Goal: Task Accomplishment & Management: Manage account settings

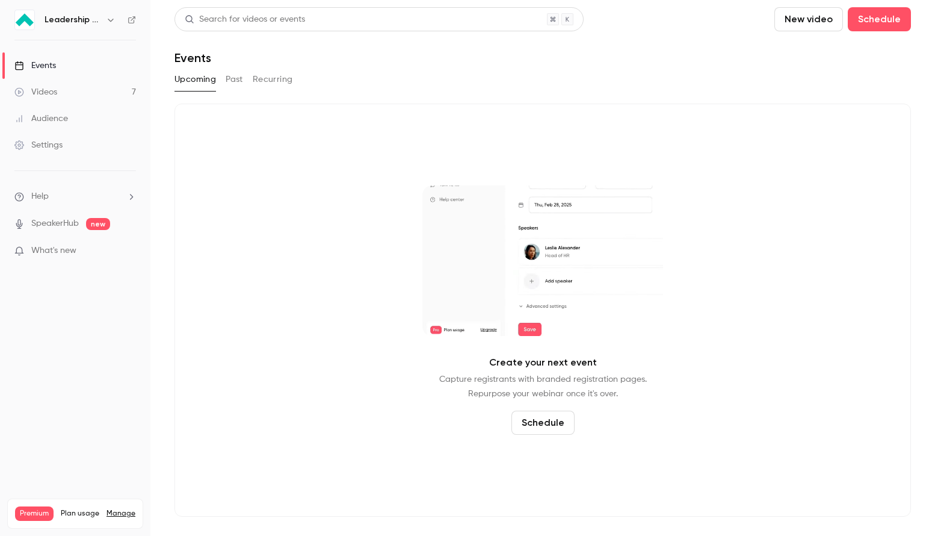
click at [237, 81] on button "Past" at bounding box center [234, 79] width 17 height 19
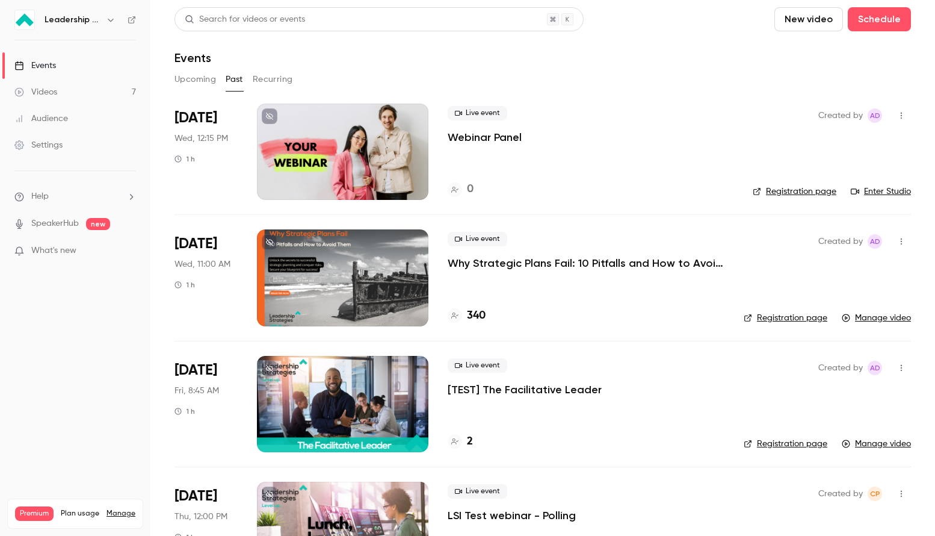
click at [191, 81] on button "Upcoming" at bounding box center [196, 79] width 42 height 19
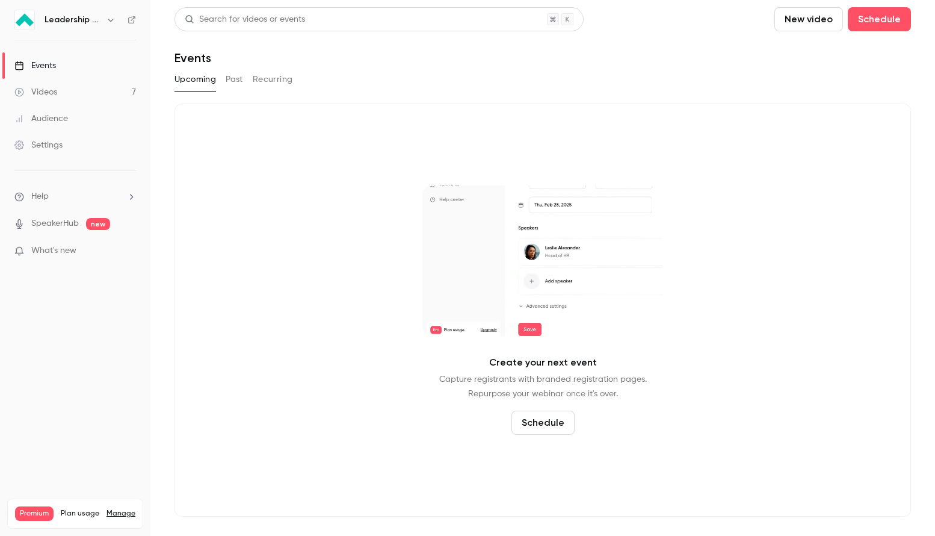
click at [103, 22] on button "button" at bounding box center [110, 20] width 14 height 14
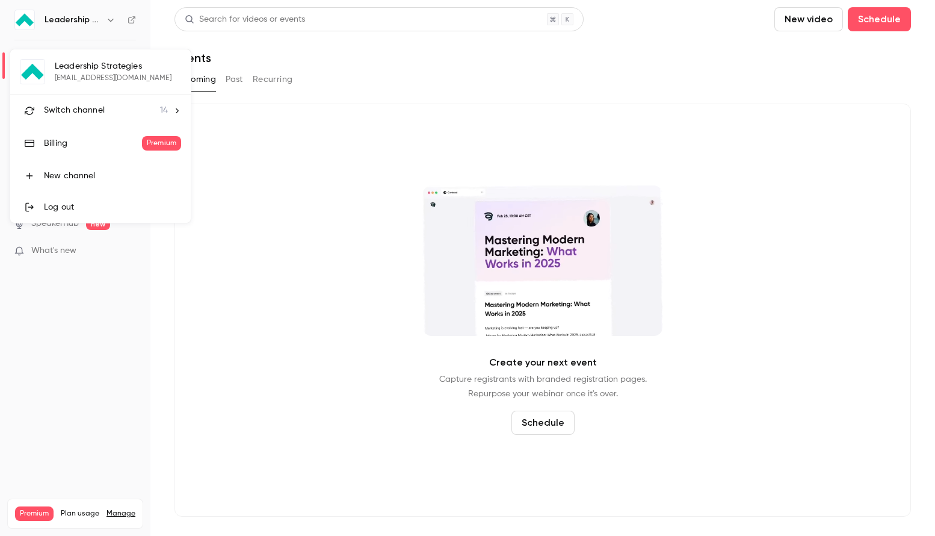
click at [125, 113] on div "Switch channel 14" at bounding box center [106, 110] width 124 height 13
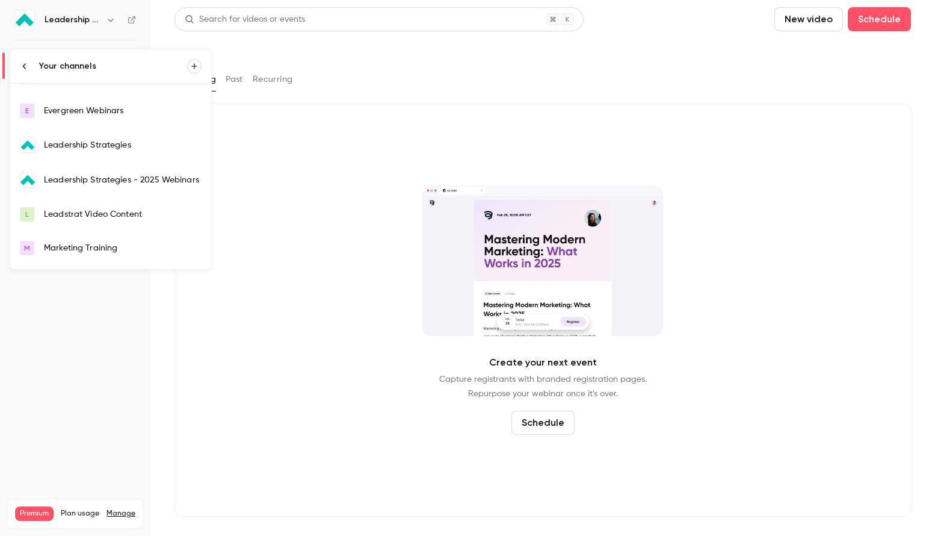
scroll to position [161, 0]
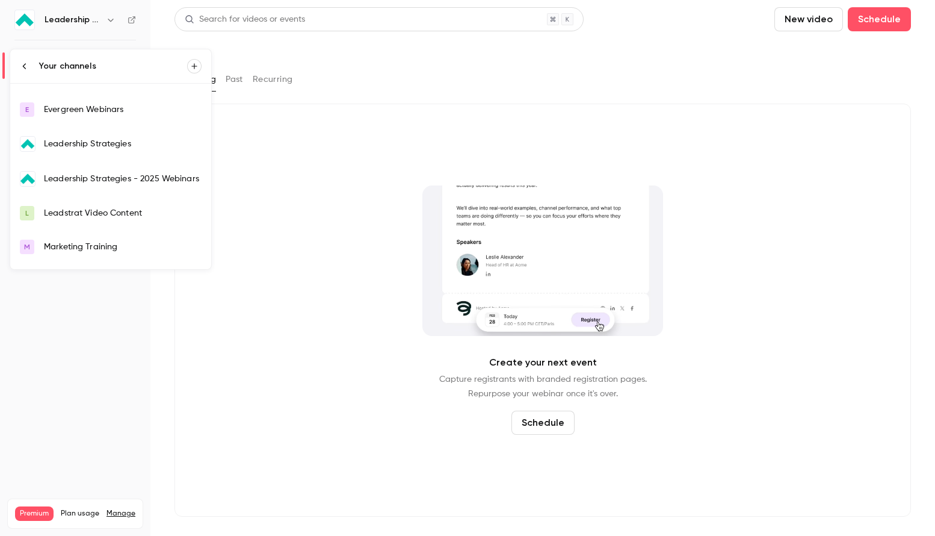
click at [166, 170] on link "Leadership Strategies - 2025 Webinars" at bounding box center [110, 178] width 201 height 35
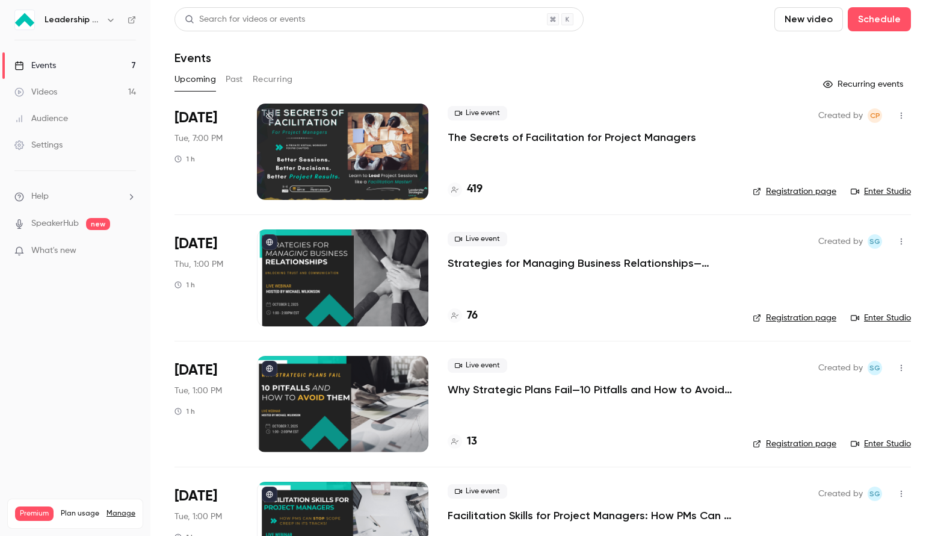
click at [399, 175] on div at bounding box center [342, 151] width 171 height 96
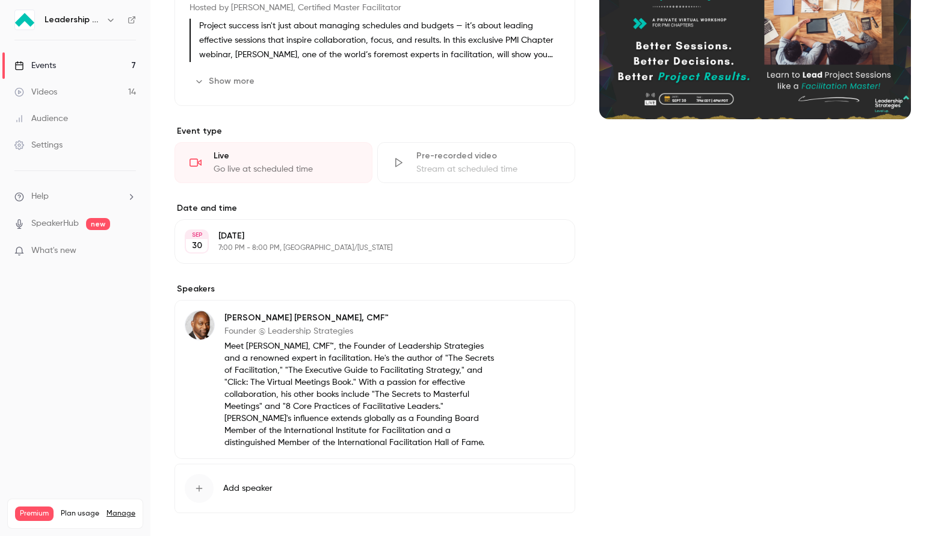
scroll to position [178, 0]
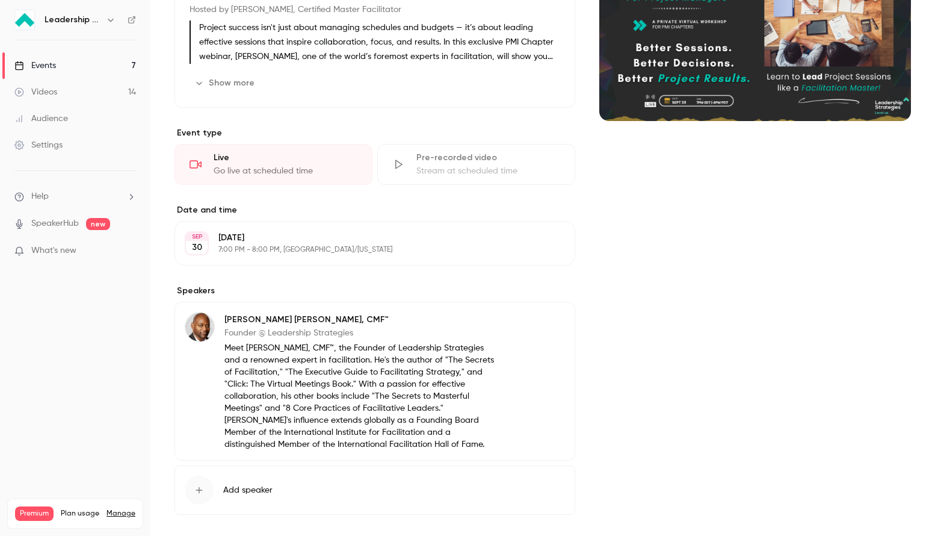
click at [542, 239] on button "Edit" at bounding box center [543, 242] width 44 height 19
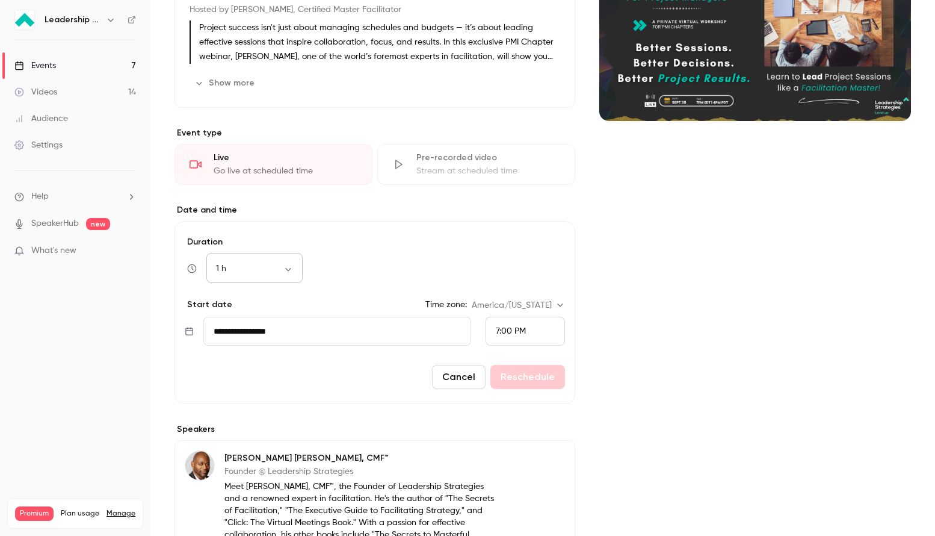
click at [291, 274] on body "Leadership Strategies - 2025 Webinars Events 7 Videos 14 Audience Settings Help…" at bounding box center [467, 268] width 935 height 536
click at [268, 374] on li "1 h 30 min" at bounding box center [254, 370] width 96 height 31
click at [291, 271] on body "Leadership Strategies - 2025 Webinars Events 7 Videos 14 Audience Settings Help…" at bounding box center [467, 268] width 935 height 536
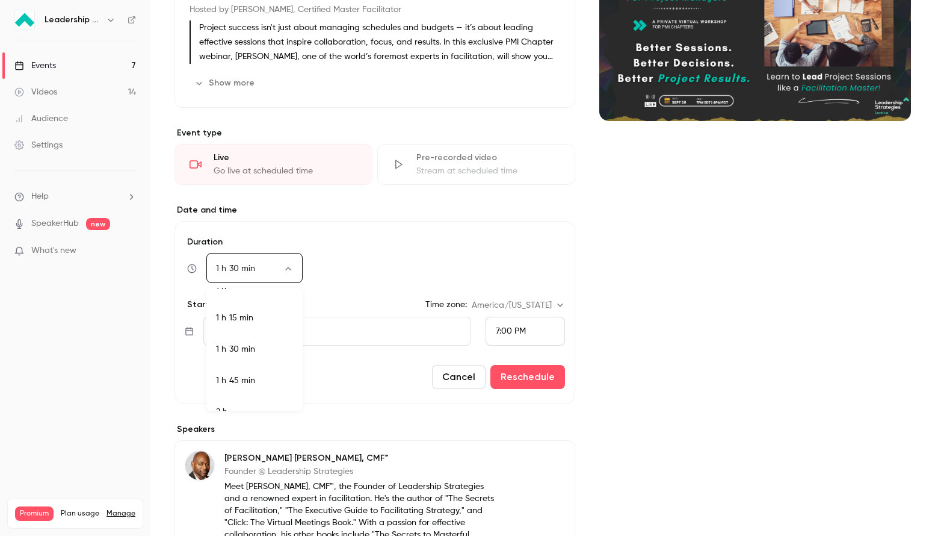
click at [281, 314] on li "1 h 15 min" at bounding box center [254, 317] width 96 height 31
type input "**"
click at [529, 375] on button "Reschedule" at bounding box center [527, 377] width 75 height 24
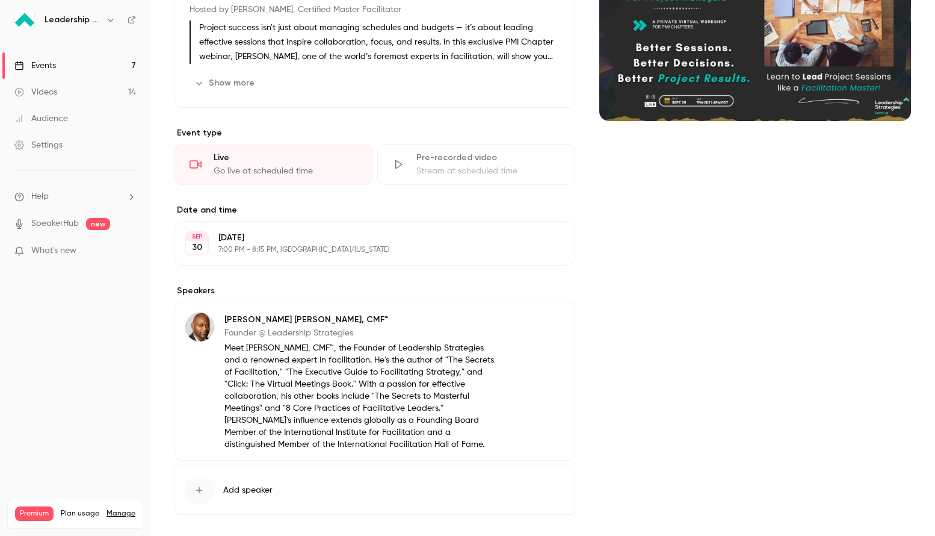
scroll to position [231, 0]
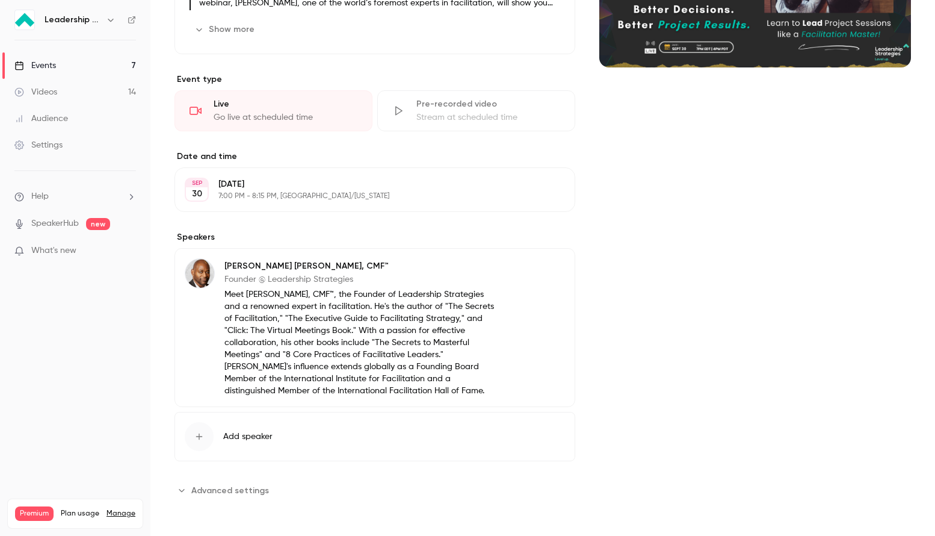
click at [227, 495] on span "Advanced settings" at bounding box center [230, 490] width 78 height 13
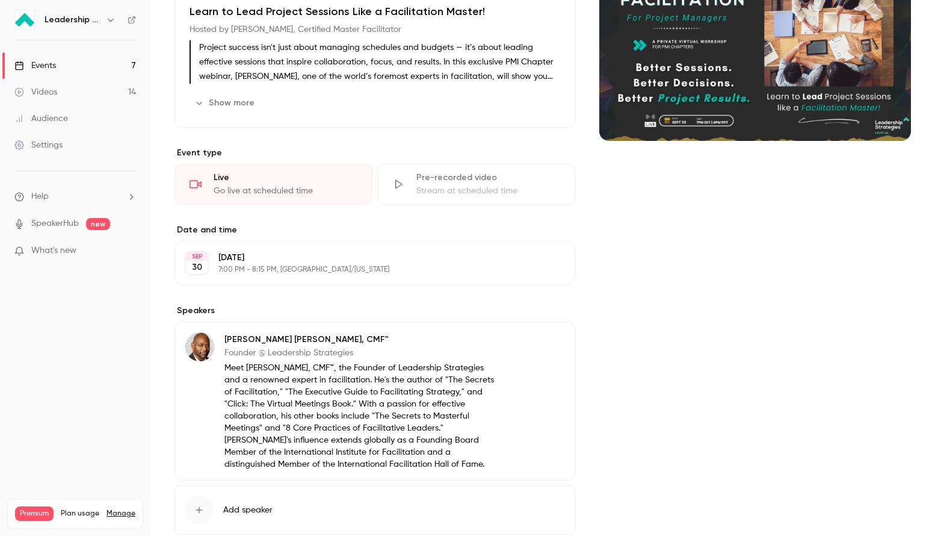
scroll to position [0, 0]
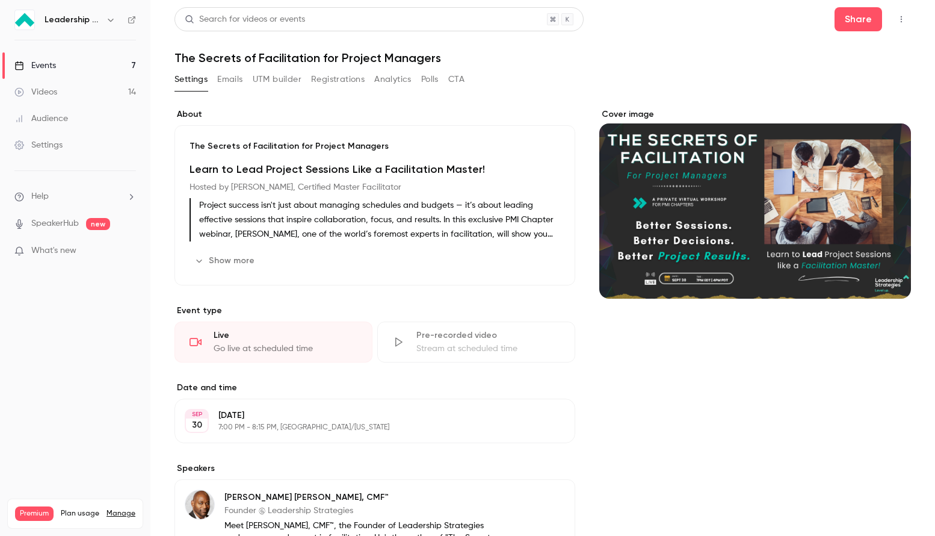
click at [233, 80] on button "Emails" at bounding box center [229, 79] width 25 height 19
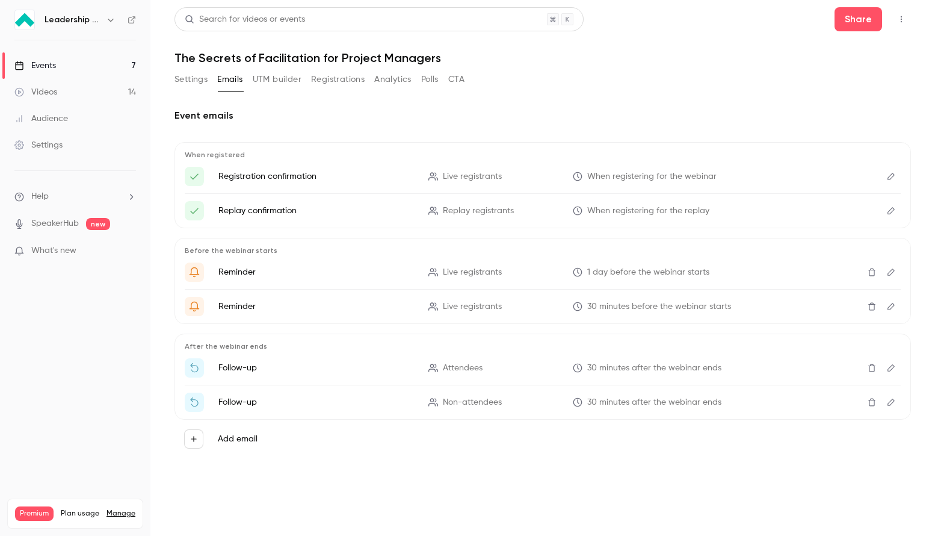
click at [894, 274] on icon "Edit" at bounding box center [891, 272] width 10 height 8
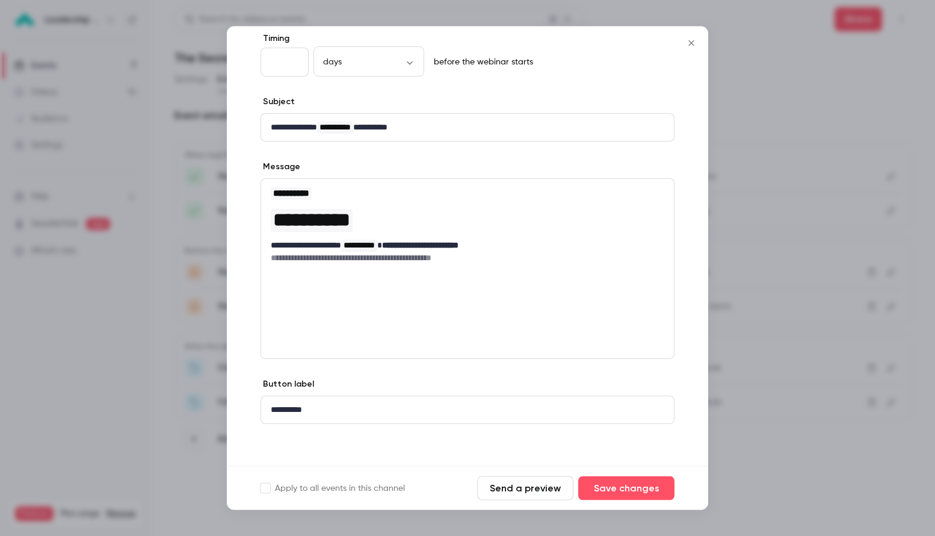
scroll to position [67, 0]
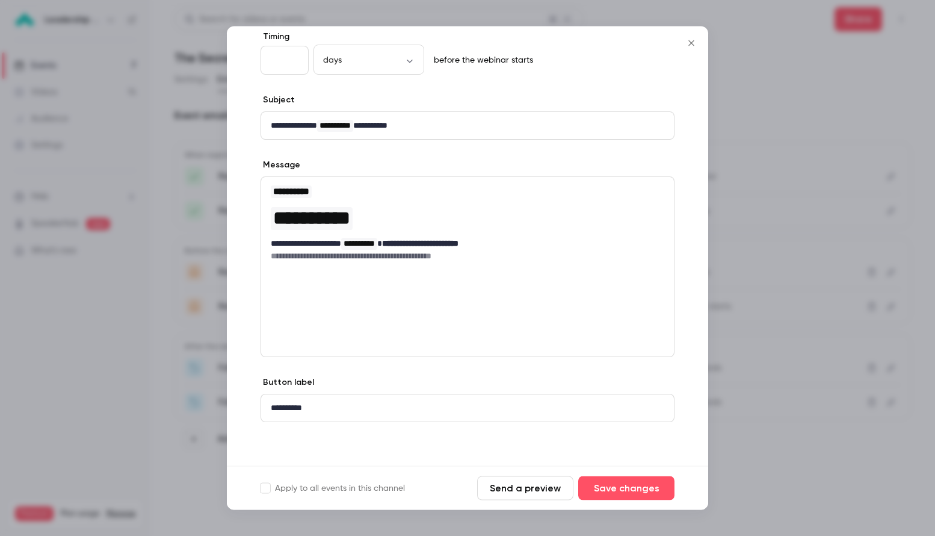
click at [457, 260] on h6 "**********" at bounding box center [468, 256] width 394 height 12
drag, startPoint x: 465, startPoint y: 255, endPoint x: 439, endPoint y: 255, distance: 25.3
click at [439, 255] on h6 "**********" at bounding box center [468, 256] width 394 height 12
click at [629, 489] on button "Save changes" at bounding box center [626, 488] width 96 height 24
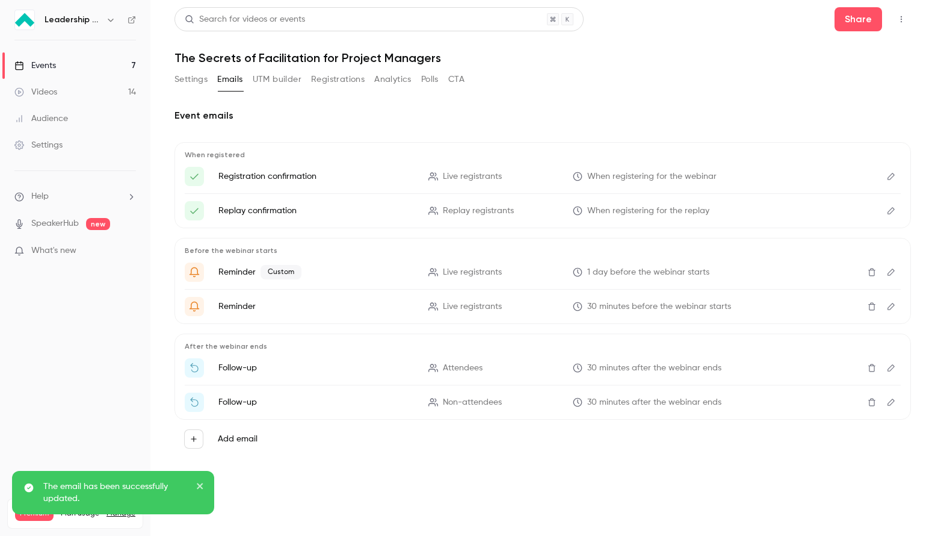
click at [886, 307] on icon "Edit" at bounding box center [891, 306] width 10 height 8
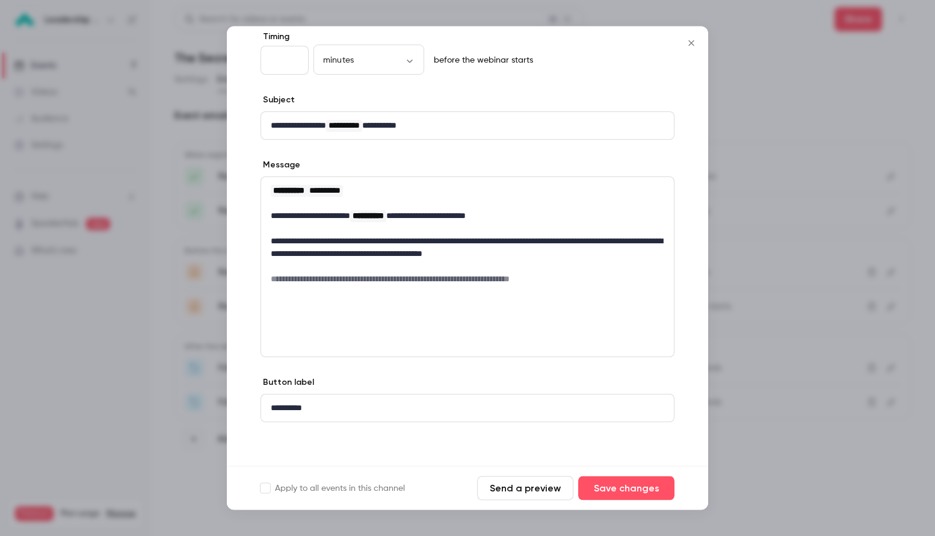
click at [694, 43] on icon "Close" at bounding box center [691, 44] width 14 height 10
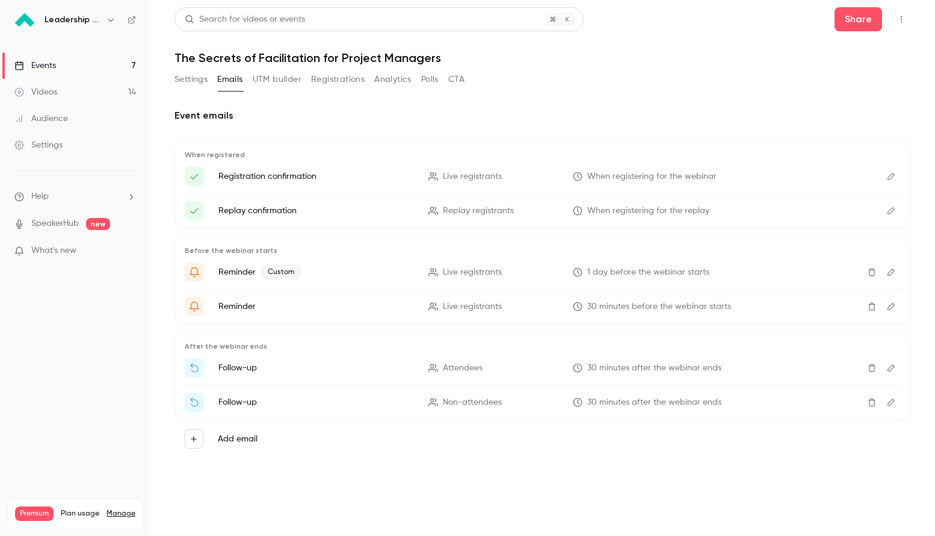
click at [889, 369] on icon "Edit" at bounding box center [891, 367] width 10 height 8
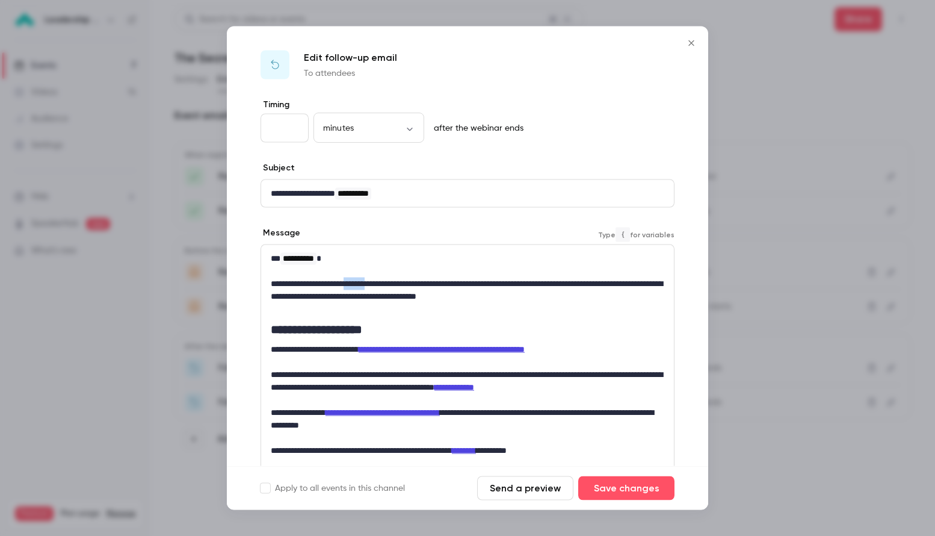
drag, startPoint x: 388, startPoint y: 282, endPoint x: 361, endPoint y: 283, distance: 26.5
click at [361, 283] on p "**********" at bounding box center [468, 289] width 394 height 25
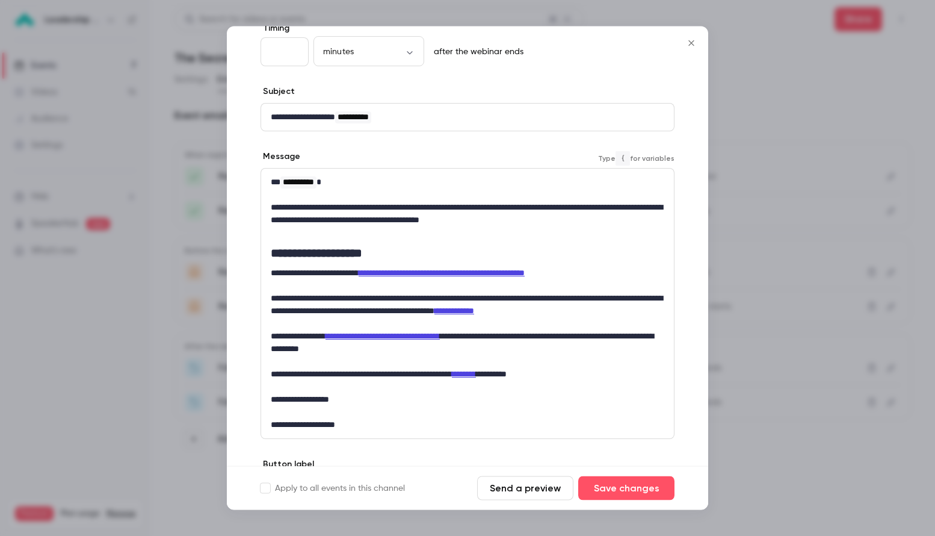
scroll to position [79, 0]
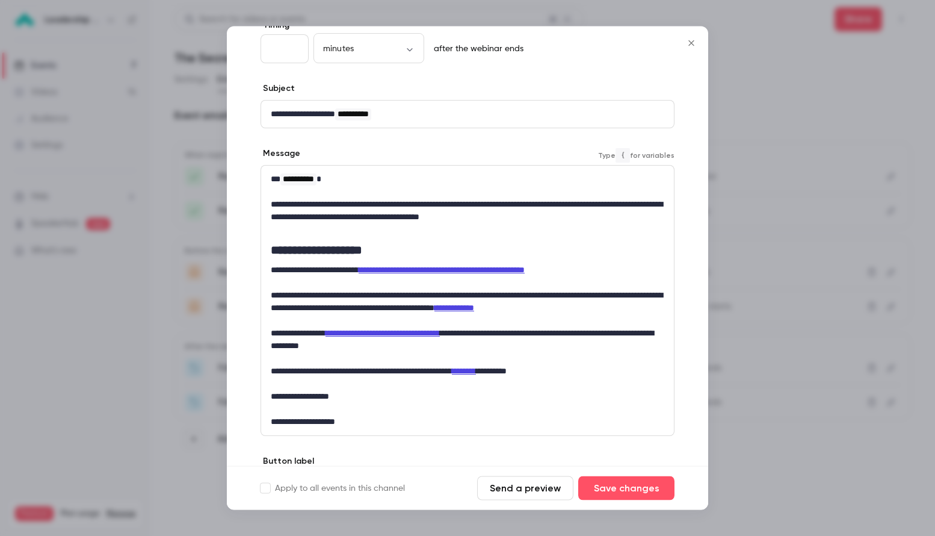
click at [682, 42] on button "Close" at bounding box center [691, 43] width 24 height 24
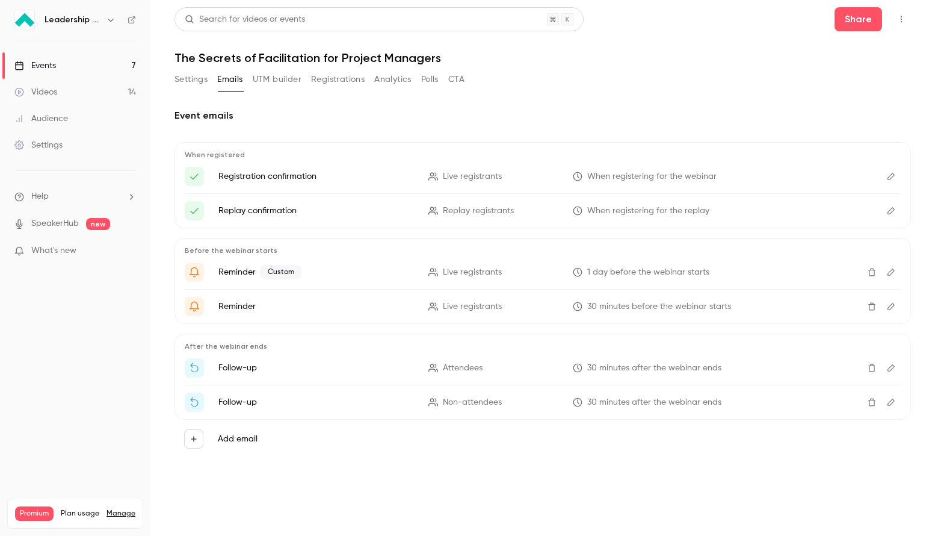
click at [188, 79] on button "Settings" at bounding box center [191, 79] width 33 height 19
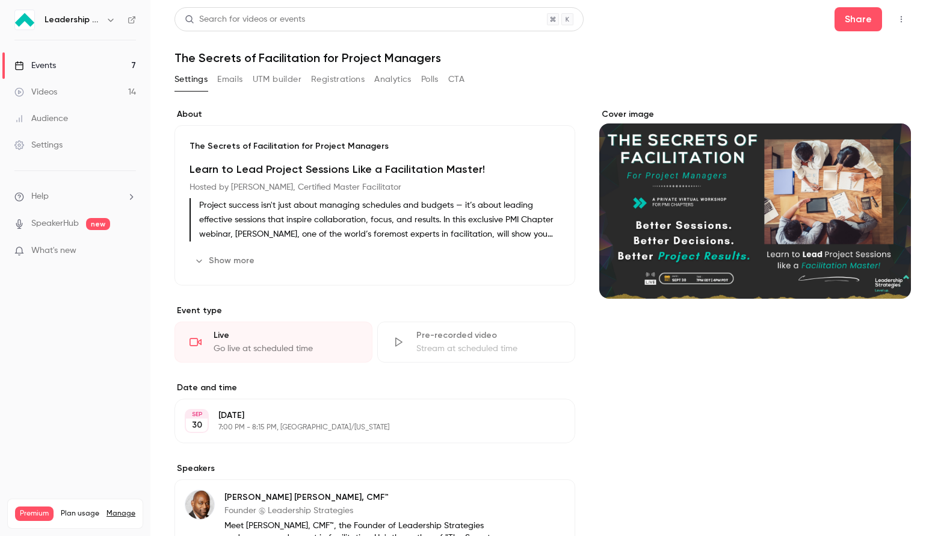
click at [96, 63] on link "Events 7" at bounding box center [75, 65] width 150 height 26
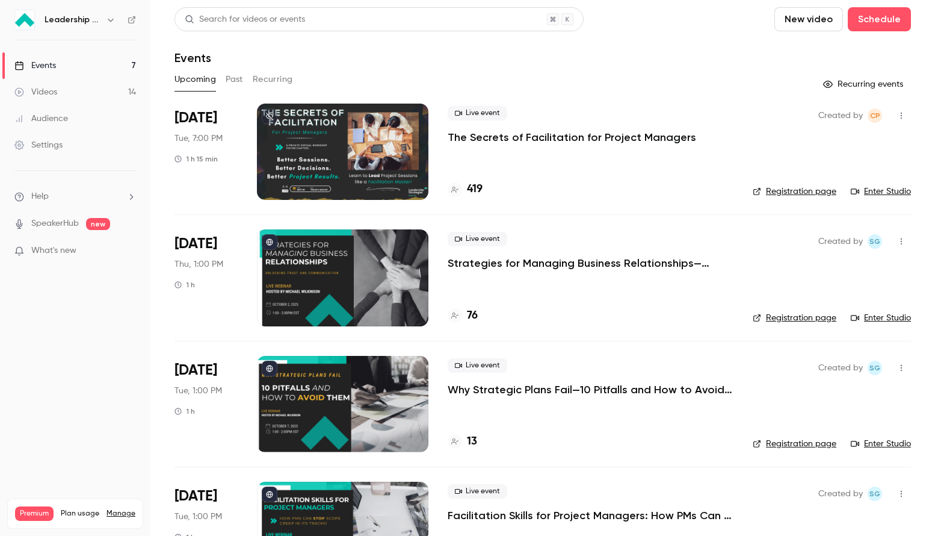
click at [507, 140] on p "The Secrets of Facilitation for Project Managers" at bounding box center [572, 137] width 249 height 14
click at [468, 187] on h4 "419" at bounding box center [475, 189] width 16 height 16
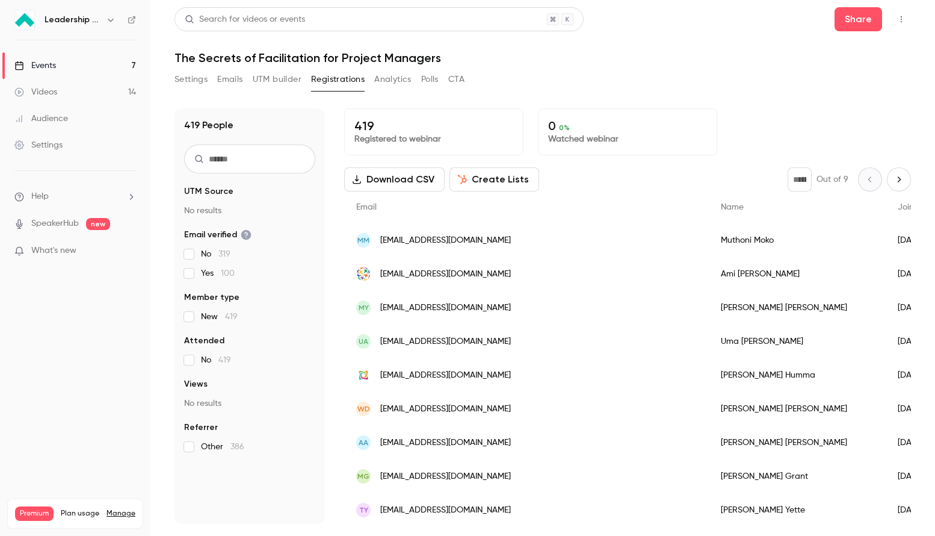
click at [268, 155] on input "text" at bounding box center [249, 158] width 131 height 29
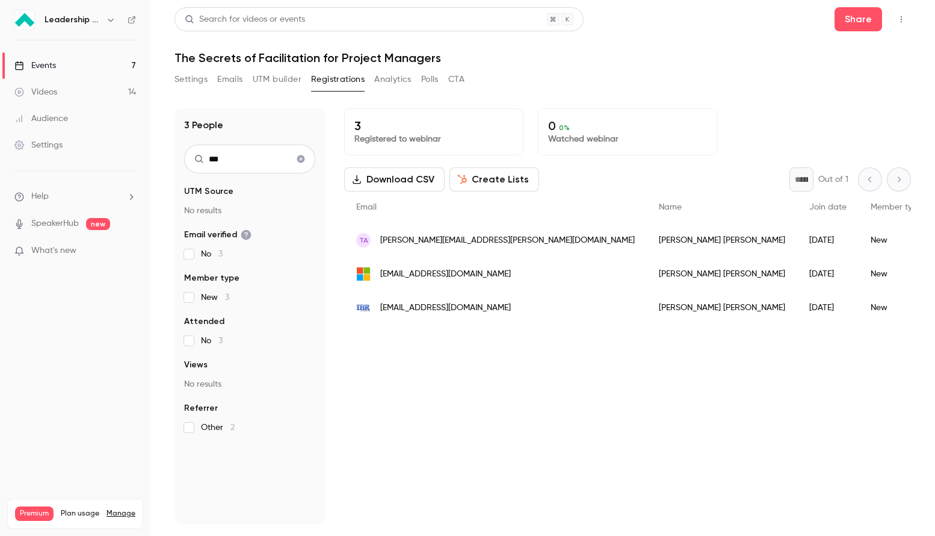
click at [234, 160] on input "***" at bounding box center [249, 158] width 131 height 29
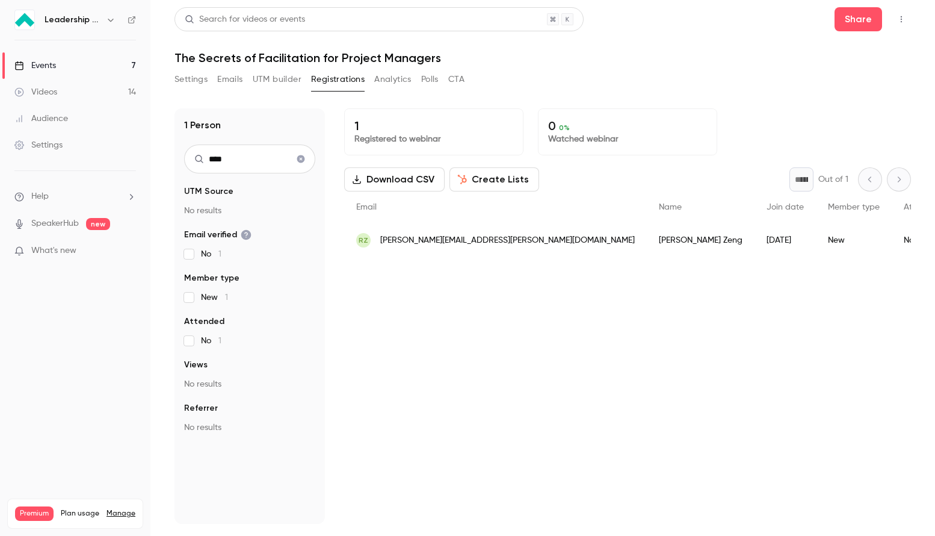
type input "****"
